Goal: Task Accomplishment & Management: Manage account settings

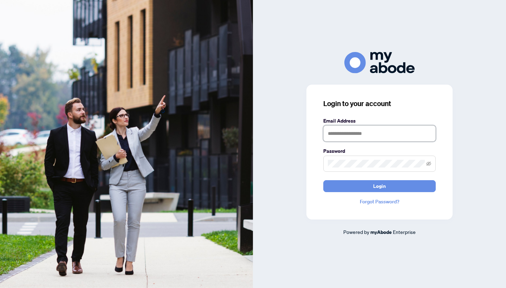
type input "**********"
click at [380, 186] on button "Login" at bounding box center [380, 186] width 113 height 12
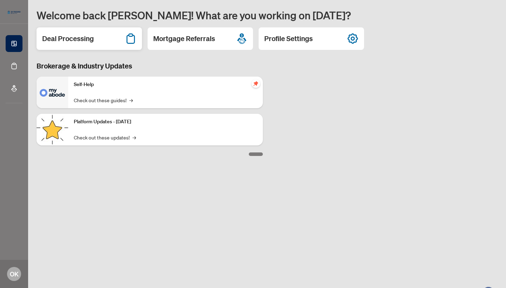
click at [91, 42] on h2 "Deal Processing" at bounding box center [68, 39] width 52 height 10
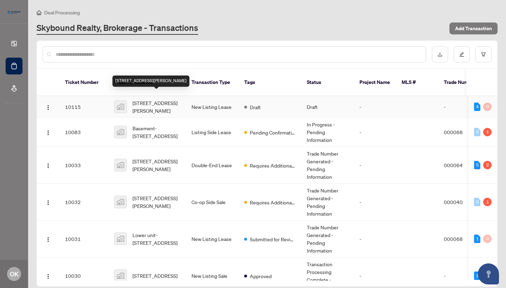
click at [147, 102] on span "[STREET_ADDRESS][PERSON_NAME]" at bounding box center [157, 106] width 48 height 15
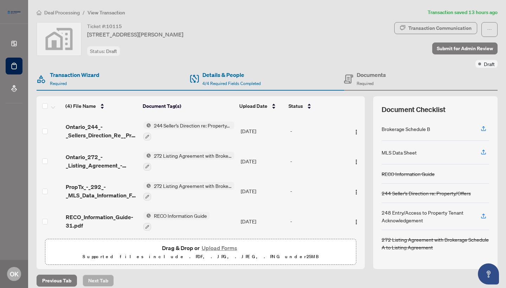
click at [399, 152] on div "MLS Data Sheet" at bounding box center [399, 153] width 35 height 8
click at [484, 153] on icon "button" at bounding box center [484, 152] width 6 height 6
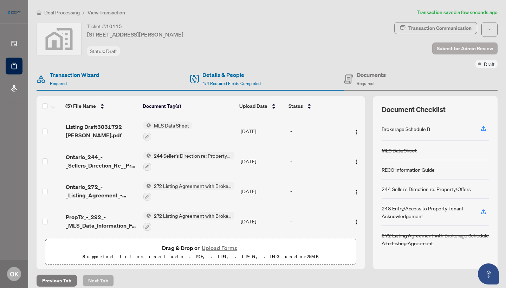
click at [455, 47] on span "Submit for Admin Review" at bounding box center [465, 48] width 56 height 11
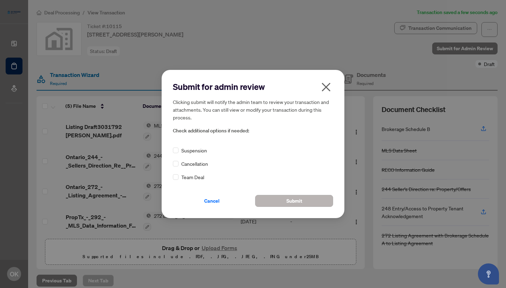
click at [295, 201] on span "Submit" at bounding box center [295, 201] width 16 height 11
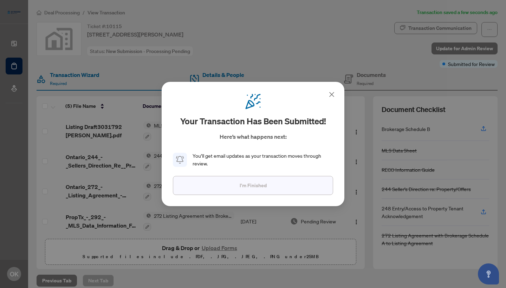
click at [289, 189] on button "I'm Finished" at bounding box center [253, 185] width 160 height 19
